Goal: Task Accomplishment & Management: Use online tool/utility

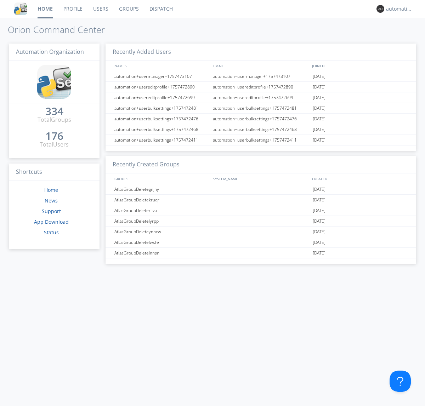
click at [160, 9] on link "Dispatch" at bounding box center [161, 9] width 34 height 18
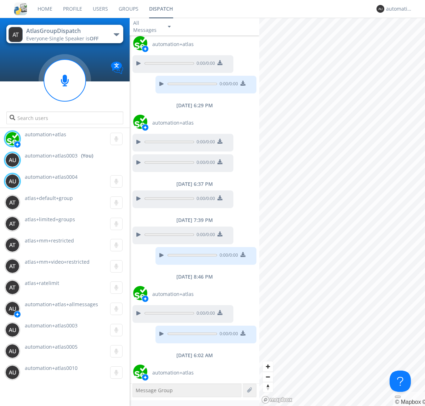
scroll to position [125, 0]
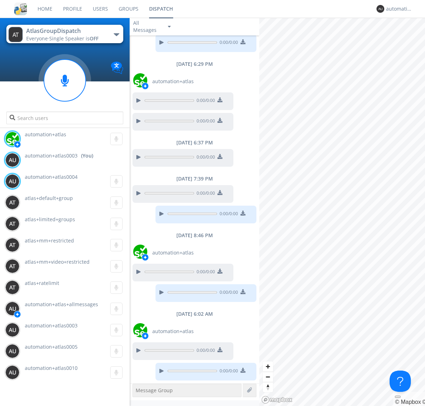
click at [116, 34] on div "button" at bounding box center [117, 34] width 6 height 3
click at [0, 0] on span "AtlasGroupDispatch2" at bounding box center [0, 0] width 0 height 0
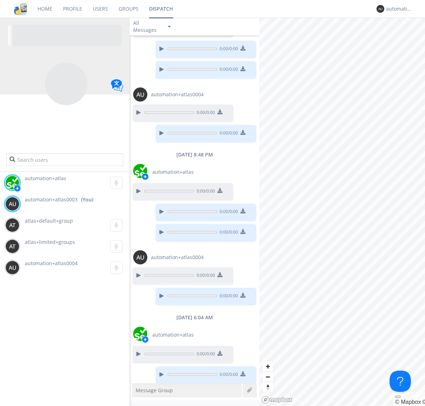
scroll to position [219, 0]
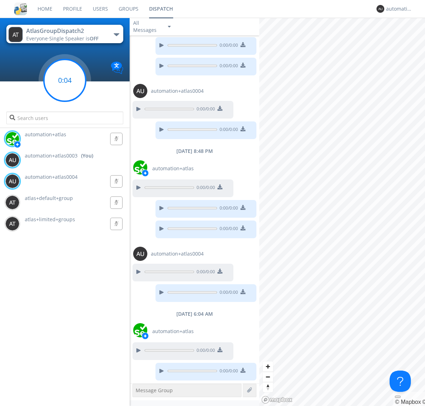
click at [65, 80] on g at bounding box center [65, 81] width 42 height 42
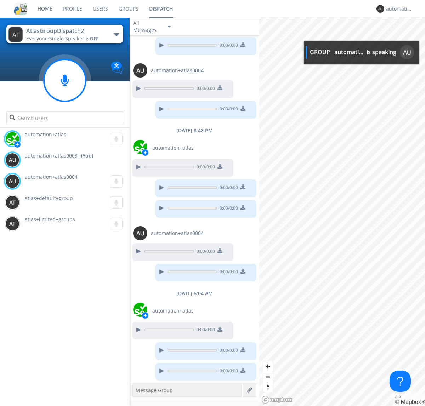
scroll to position [283, 0]
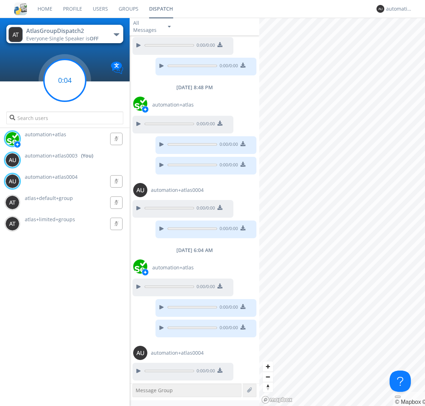
click at [65, 80] on g at bounding box center [65, 81] width 42 height 42
